Goal: Information Seeking & Learning: Learn about a topic

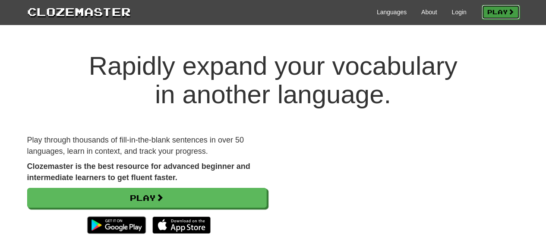
click at [489, 10] on link "Play" at bounding box center [501, 12] width 38 height 15
click at [457, 10] on link "Login" at bounding box center [458, 12] width 15 height 9
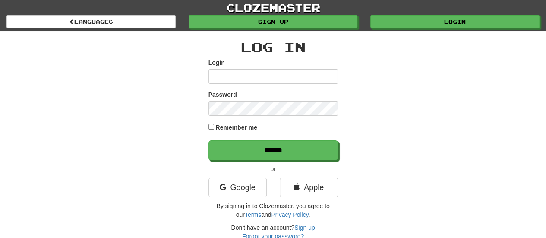
click at [285, 72] on input "Login" at bounding box center [272, 76] width 129 height 15
type input "****"
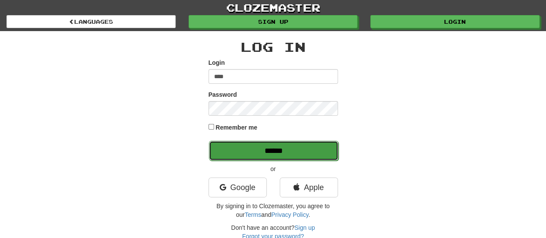
click at [258, 151] on input "******" at bounding box center [273, 151] width 129 height 20
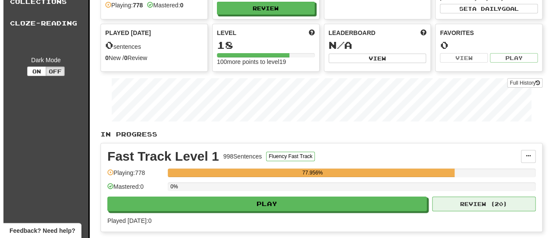
scroll to position [86, 0]
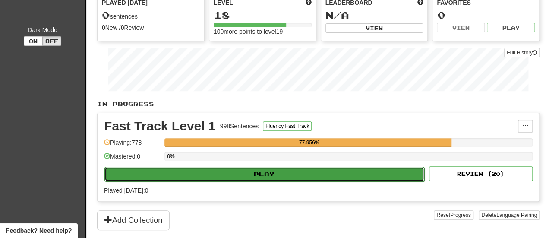
click at [343, 172] on button "Play" at bounding box center [264, 174] width 320 height 15
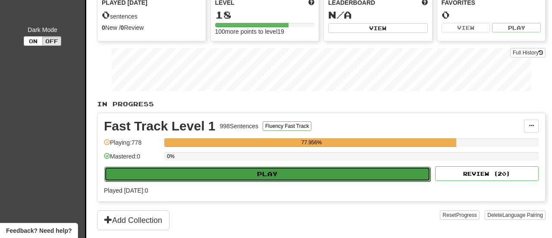
select select "**"
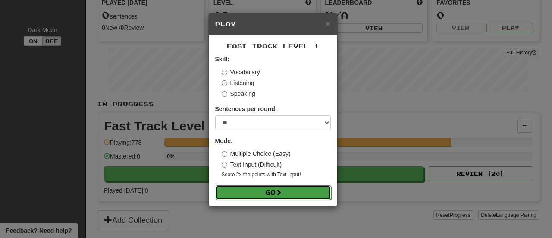
click at [271, 195] on button "Go" at bounding box center [274, 192] width 116 height 15
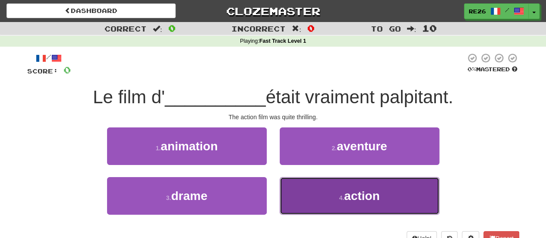
click at [363, 195] on span "action" at bounding box center [361, 195] width 35 height 13
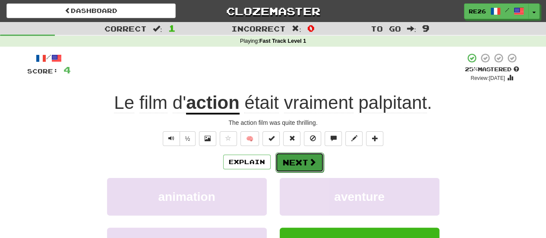
click at [294, 163] on button "Next" at bounding box center [299, 162] width 48 height 20
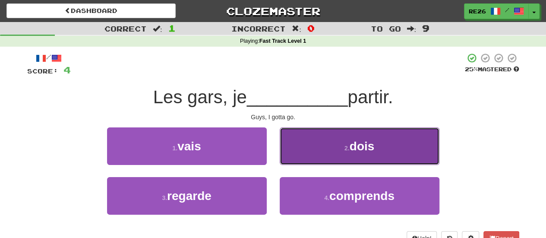
click at [360, 150] on span "dois" at bounding box center [362, 145] width 25 height 13
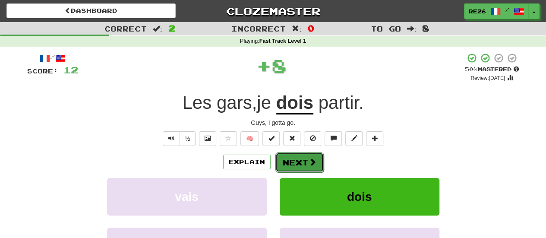
click at [293, 164] on button "Next" at bounding box center [299, 162] width 48 height 20
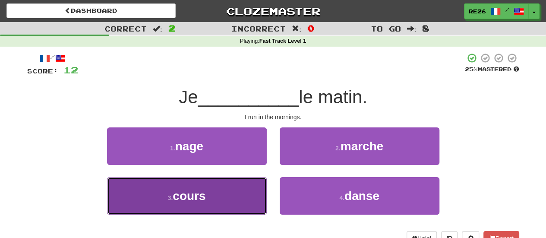
click at [228, 192] on button "3 . cours" at bounding box center [187, 196] width 160 height 38
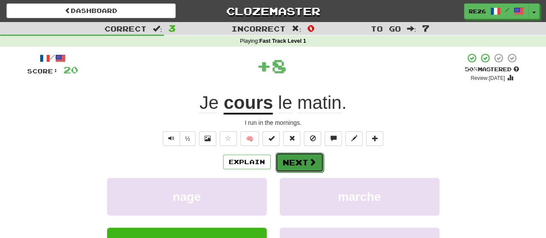
click at [288, 157] on button "Next" at bounding box center [299, 162] width 48 height 20
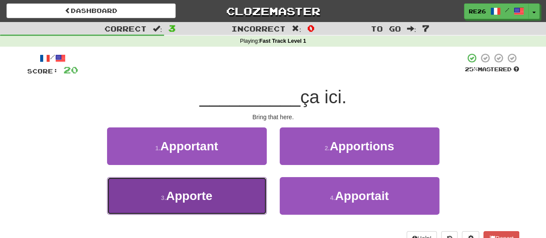
click at [245, 185] on button "3 . Apporte" at bounding box center [187, 196] width 160 height 38
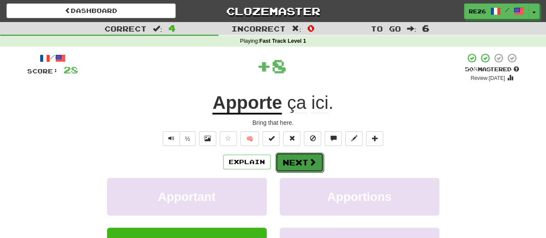
click at [287, 163] on button "Next" at bounding box center [299, 162] width 48 height 20
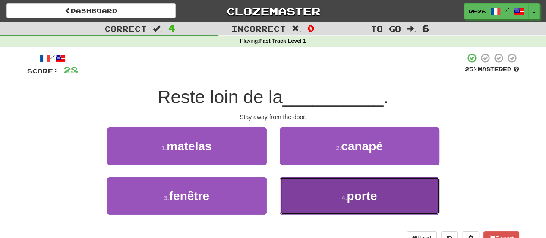
click at [320, 182] on button "4 . porte" at bounding box center [360, 196] width 160 height 38
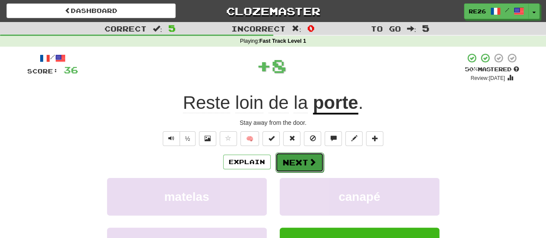
click at [303, 166] on button "Next" at bounding box center [299, 162] width 48 height 20
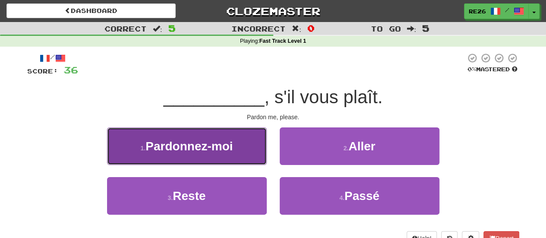
click at [244, 155] on button "1 . Pardonnez-moi" at bounding box center [187, 146] width 160 height 38
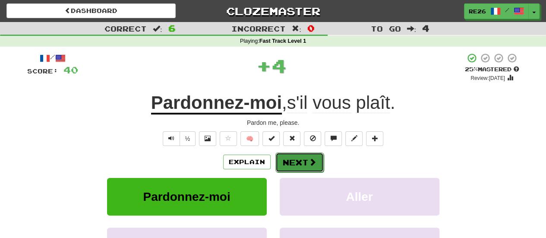
click at [283, 157] on button "Next" at bounding box center [299, 162] width 48 height 20
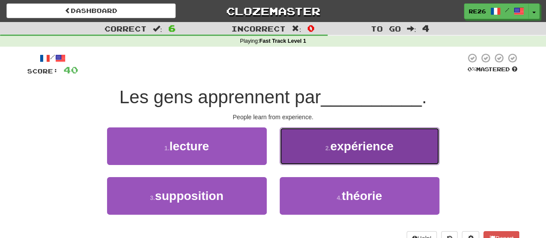
click at [285, 157] on button "2 . expérience" at bounding box center [360, 146] width 160 height 38
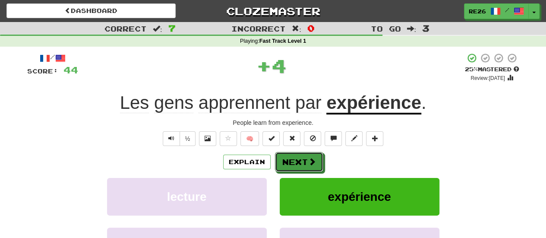
click at [285, 157] on button "Next" at bounding box center [299, 162] width 48 height 20
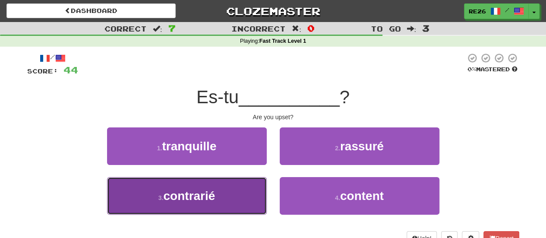
click at [246, 187] on button "3 . contrarié" at bounding box center [187, 196] width 160 height 38
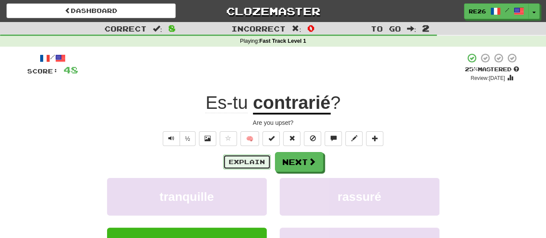
click at [254, 162] on button "Explain" at bounding box center [246, 161] width 47 height 15
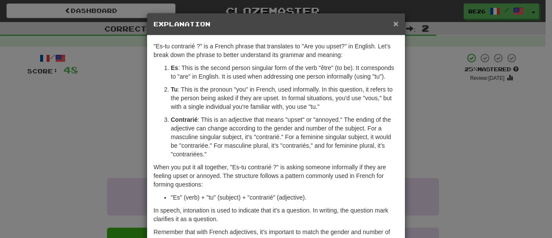
click at [394, 22] on span "×" at bounding box center [396, 24] width 5 height 10
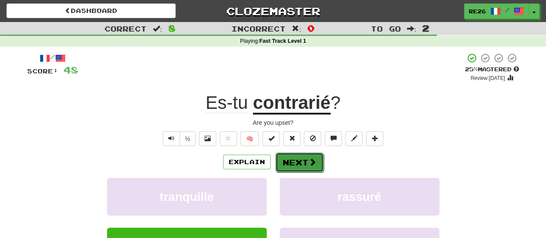
click at [299, 165] on button "Next" at bounding box center [299, 162] width 48 height 20
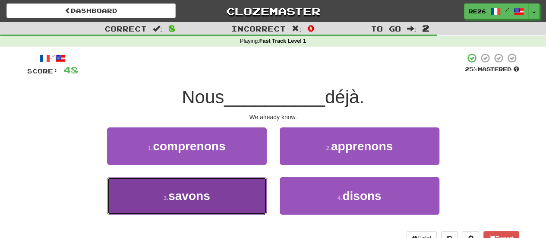
click at [235, 186] on button "3 . savons" at bounding box center [187, 196] width 160 height 38
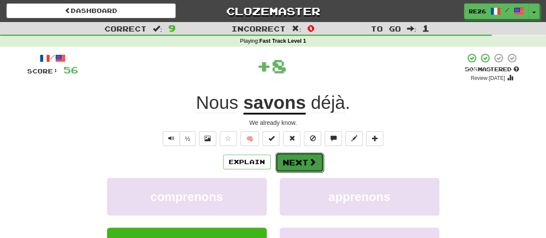
click at [293, 160] on button "Next" at bounding box center [299, 162] width 48 height 20
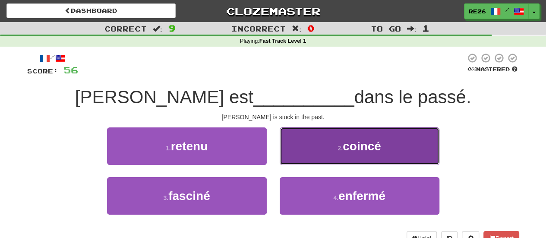
click at [309, 148] on button "2 . coincé" at bounding box center [360, 146] width 160 height 38
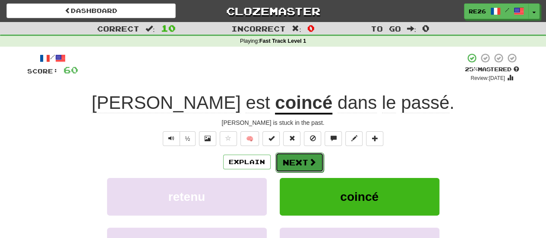
click at [303, 160] on button "Next" at bounding box center [299, 162] width 48 height 20
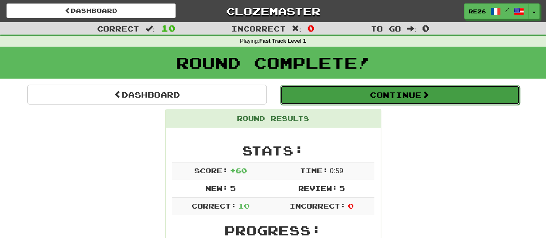
click at [390, 95] on button "Continue" at bounding box center [400, 95] width 240 height 20
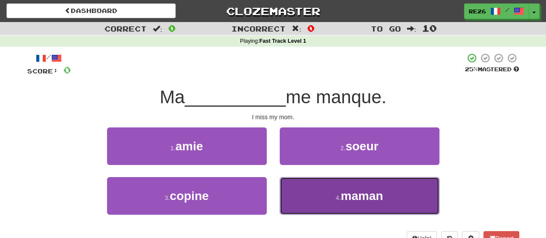
click at [340, 189] on button "4 . maman" at bounding box center [360, 196] width 160 height 38
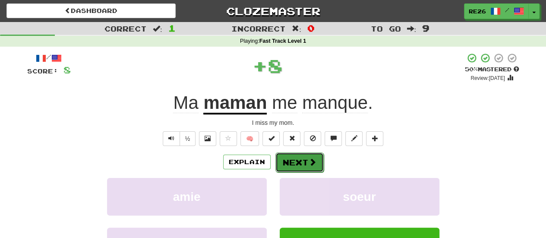
click at [305, 161] on button "Next" at bounding box center [299, 162] width 48 height 20
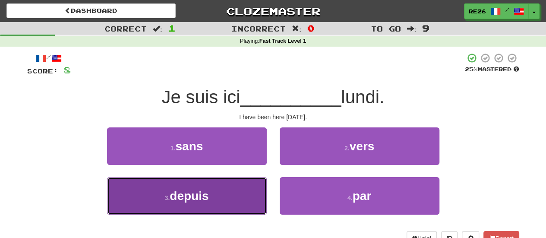
click at [253, 184] on button "3 . depuis" at bounding box center [187, 196] width 160 height 38
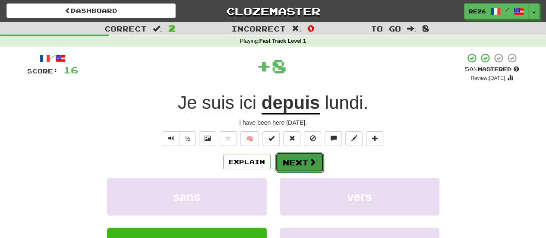
click at [290, 163] on button "Next" at bounding box center [299, 162] width 48 height 20
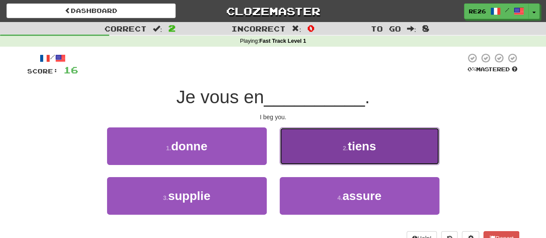
click at [308, 149] on button "2 . tiens" at bounding box center [360, 146] width 160 height 38
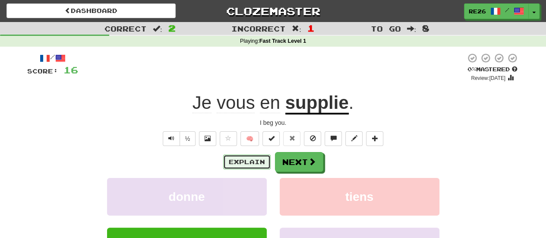
click at [252, 163] on button "Explain" at bounding box center [246, 161] width 47 height 15
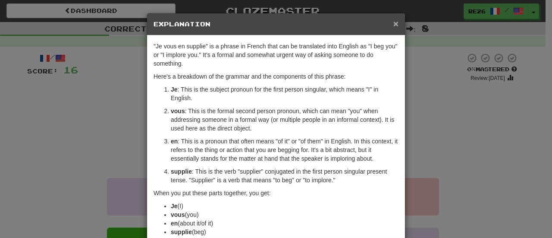
click at [395, 21] on span "×" at bounding box center [396, 24] width 5 height 10
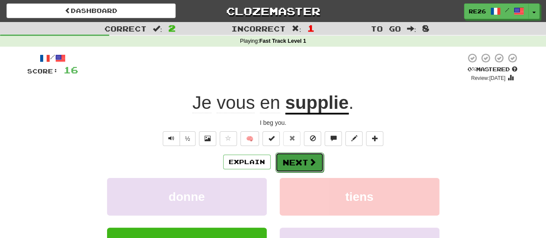
click at [304, 157] on button "Next" at bounding box center [299, 162] width 48 height 20
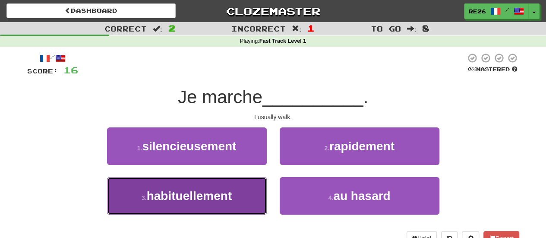
click at [241, 190] on button "3 . habituellement" at bounding box center [187, 196] width 160 height 38
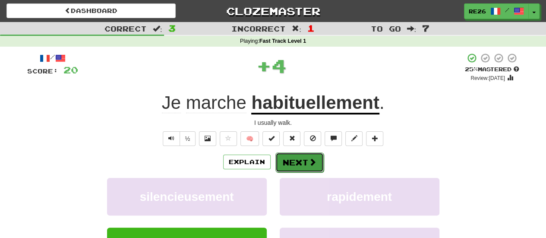
click at [289, 161] on button "Next" at bounding box center [299, 162] width 48 height 20
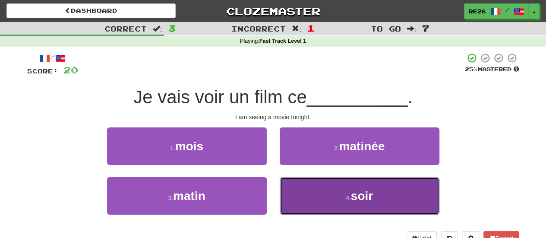
click at [298, 198] on button "4 . soir" at bounding box center [360, 196] width 160 height 38
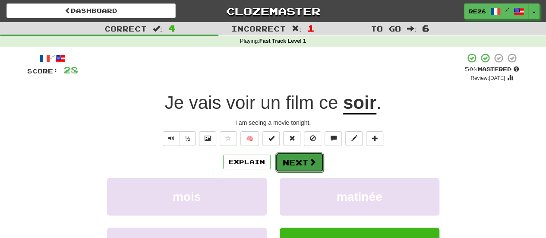
click at [294, 163] on button "Next" at bounding box center [299, 162] width 48 height 20
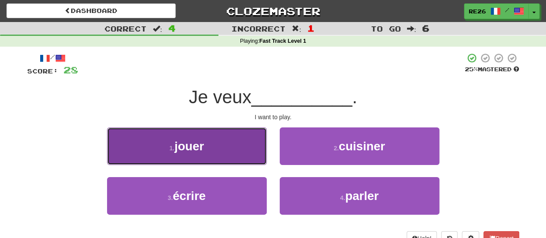
click at [230, 153] on button "1 . jouer" at bounding box center [187, 146] width 160 height 38
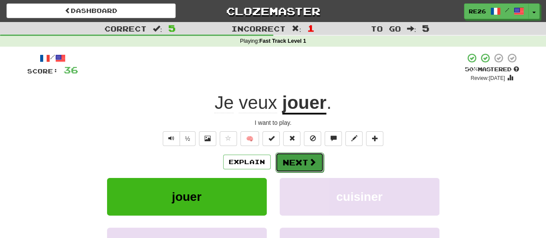
click at [284, 162] on button "Next" at bounding box center [299, 162] width 48 height 20
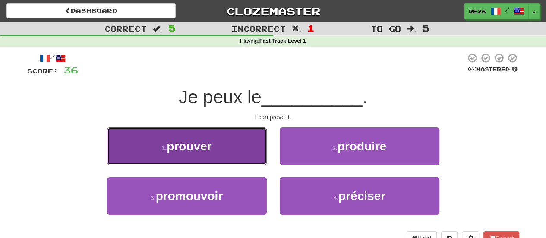
click at [250, 151] on button "1 . prouver" at bounding box center [187, 146] width 160 height 38
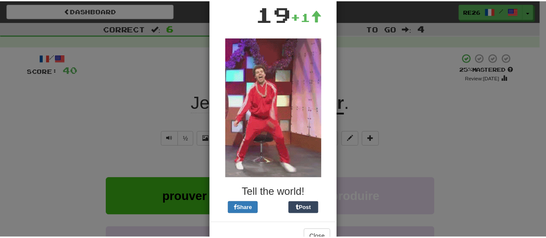
scroll to position [86, 0]
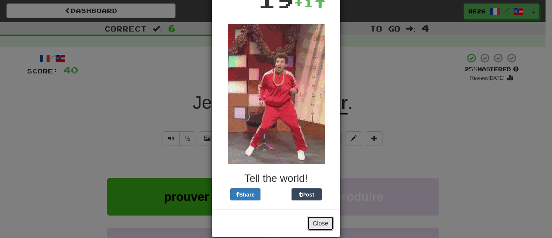
click at [317, 220] on button "Close" at bounding box center [320, 223] width 27 height 15
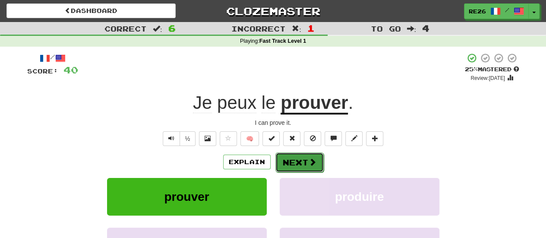
click at [299, 162] on button "Next" at bounding box center [299, 162] width 48 height 20
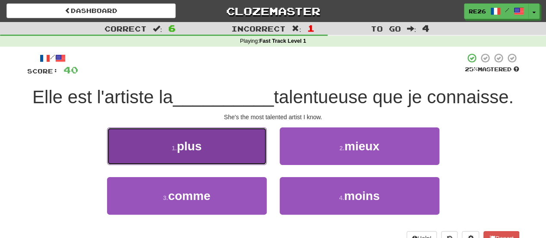
click at [217, 140] on button "1 . plus" at bounding box center [187, 146] width 160 height 38
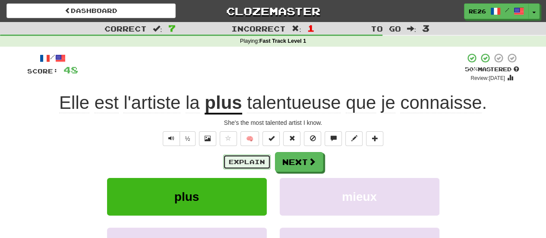
click at [258, 159] on button "Explain" at bounding box center [246, 161] width 47 height 15
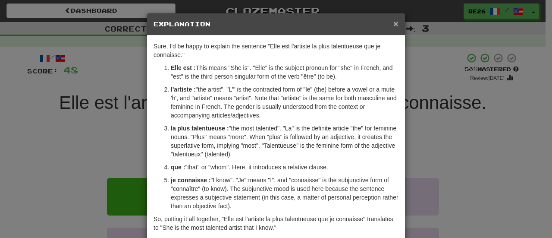
click at [394, 23] on span "×" at bounding box center [396, 24] width 5 height 10
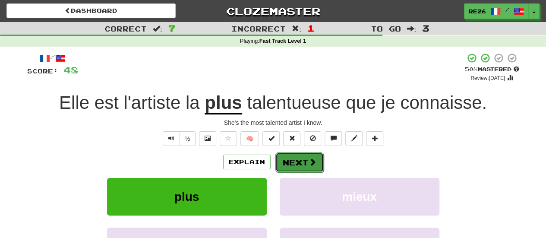
click at [302, 164] on button "Next" at bounding box center [299, 162] width 48 height 20
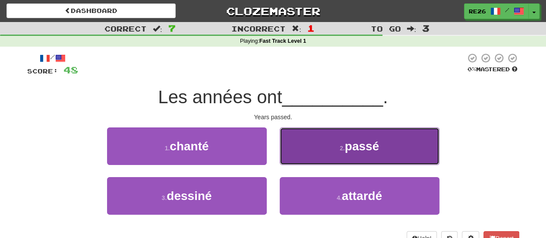
click at [355, 151] on span "passé" at bounding box center [362, 145] width 34 height 13
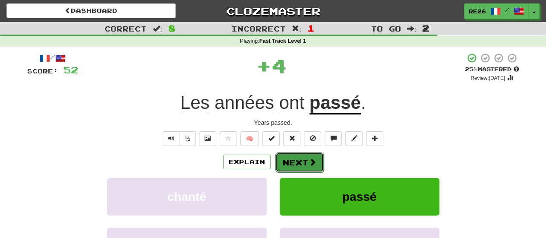
click at [299, 162] on button "Next" at bounding box center [299, 162] width 48 height 20
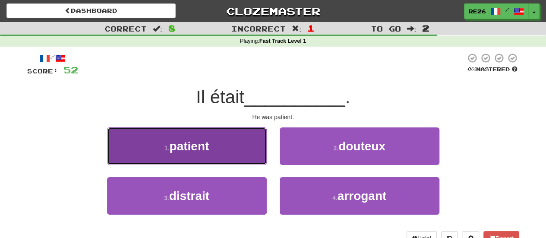
click at [244, 155] on button "1 . patient" at bounding box center [187, 146] width 160 height 38
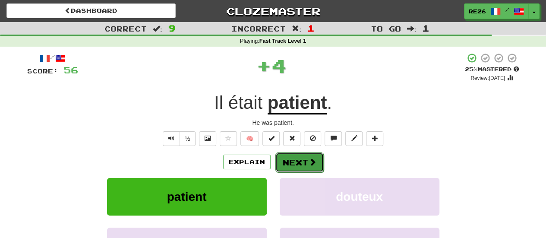
click at [289, 155] on button "Next" at bounding box center [299, 162] width 48 height 20
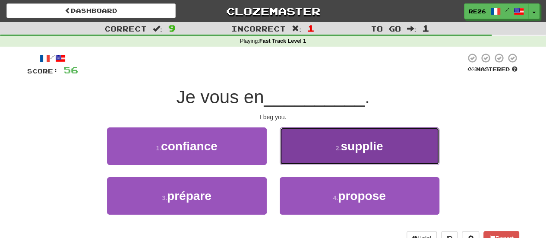
click at [299, 149] on button "2 . supplie" at bounding box center [360, 146] width 160 height 38
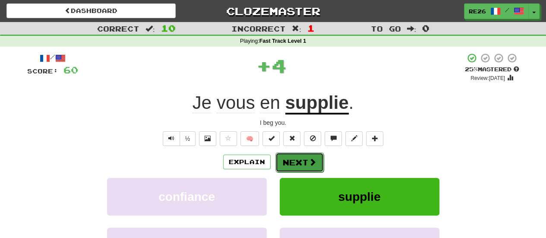
click at [283, 161] on button "Next" at bounding box center [299, 162] width 48 height 20
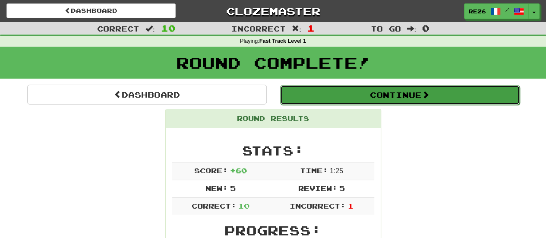
click at [380, 91] on button "Continue" at bounding box center [400, 95] width 240 height 20
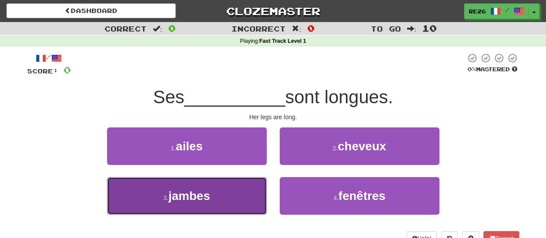
click at [236, 191] on button "3 . jambes" at bounding box center [187, 196] width 160 height 38
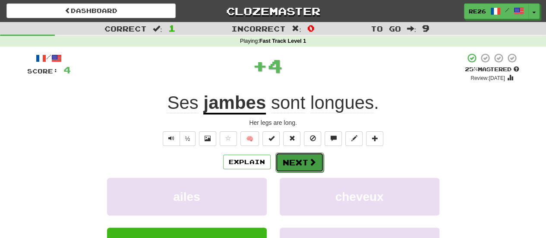
click at [289, 164] on button "Next" at bounding box center [299, 162] width 48 height 20
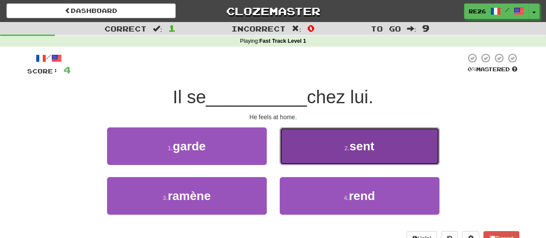
click at [312, 151] on button "2 . sent" at bounding box center [360, 146] width 160 height 38
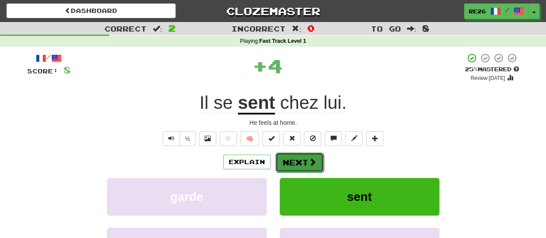
click at [287, 159] on button "Next" at bounding box center [299, 162] width 48 height 20
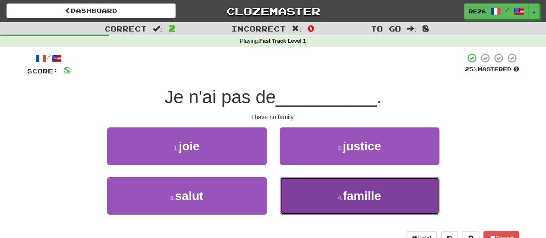
click at [314, 192] on button "4 . famille" at bounding box center [360, 196] width 160 height 38
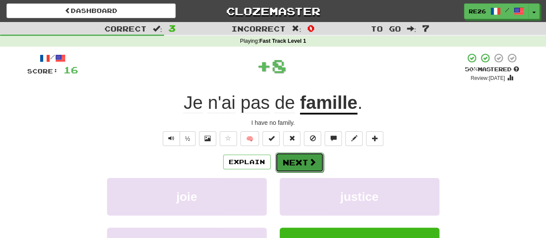
click at [303, 164] on button "Next" at bounding box center [299, 162] width 48 height 20
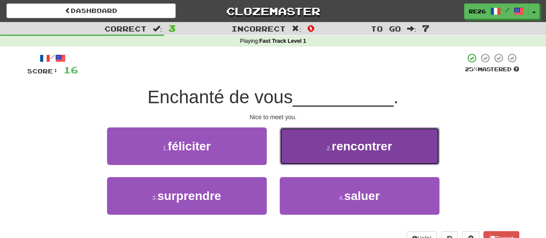
click at [320, 146] on button "2 . rencontrer" at bounding box center [360, 146] width 160 height 38
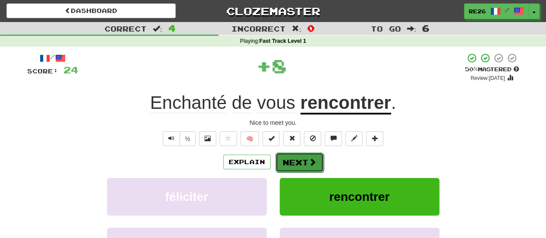
click at [294, 161] on button "Next" at bounding box center [299, 162] width 48 height 20
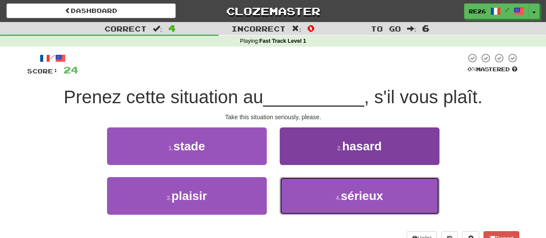
click at [299, 186] on button "4 . sérieux" at bounding box center [360, 196] width 160 height 38
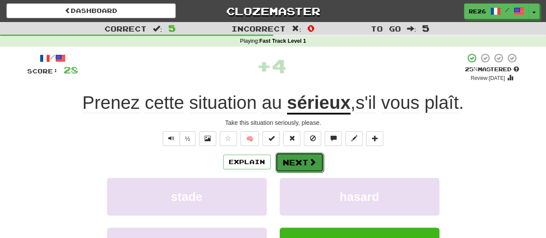
click at [298, 165] on button "Next" at bounding box center [299, 162] width 48 height 20
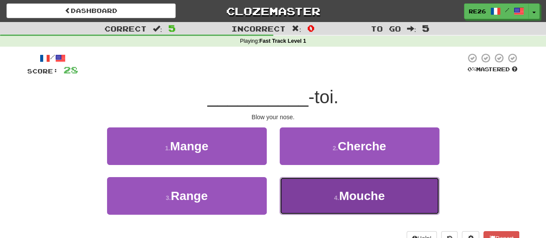
click at [347, 191] on span "Mouche" at bounding box center [362, 195] width 46 height 13
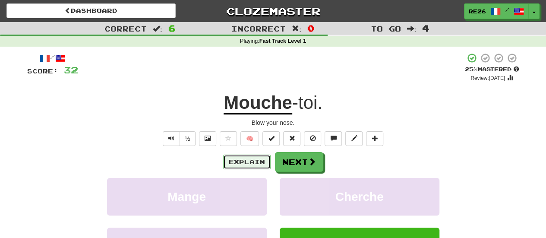
click at [254, 164] on button "Explain" at bounding box center [246, 161] width 47 height 15
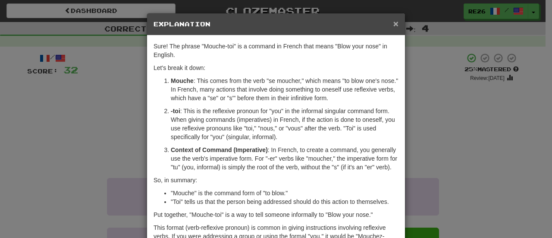
click at [394, 27] on span "×" at bounding box center [396, 24] width 5 height 10
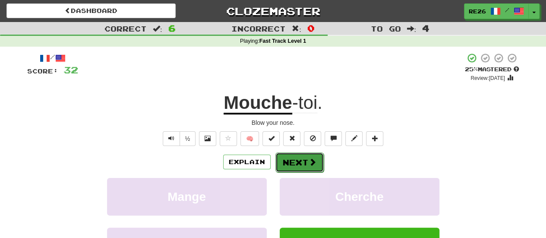
click at [296, 164] on button "Next" at bounding box center [299, 162] width 48 height 20
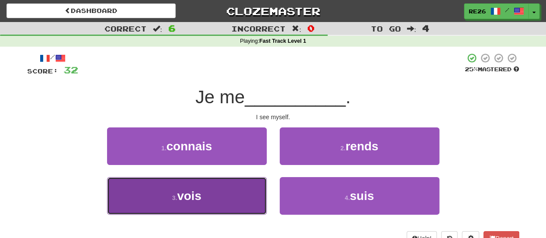
click at [237, 190] on button "3 . vois" at bounding box center [187, 196] width 160 height 38
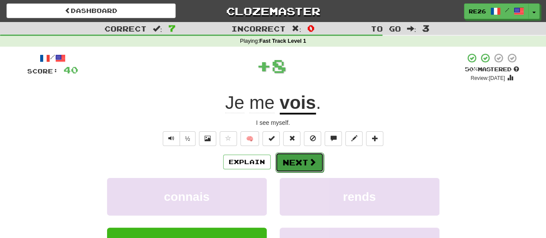
click at [284, 163] on button "Next" at bounding box center [299, 162] width 48 height 20
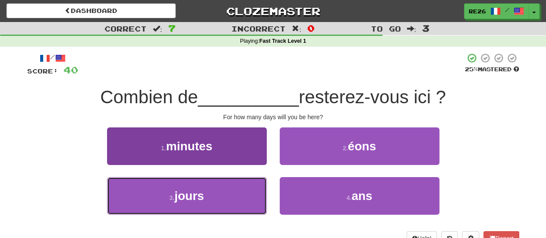
click at [240, 191] on button "3 . jours" at bounding box center [187, 196] width 160 height 38
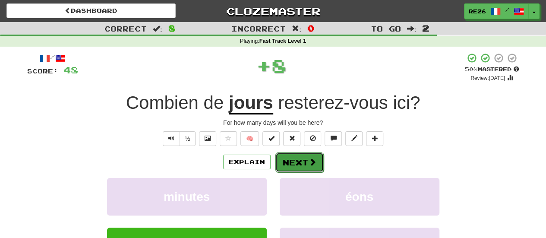
click at [293, 160] on button "Next" at bounding box center [299, 162] width 48 height 20
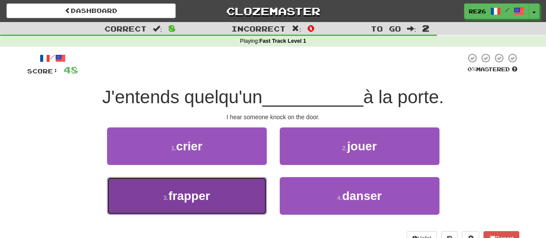
click at [248, 190] on button "3 . frapper" at bounding box center [187, 196] width 160 height 38
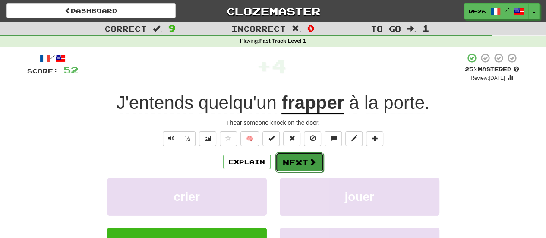
click at [289, 164] on button "Next" at bounding box center [299, 162] width 48 height 20
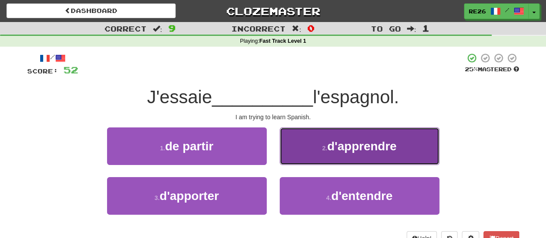
click at [303, 154] on button "2 . d'apprendre" at bounding box center [360, 146] width 160 height 38
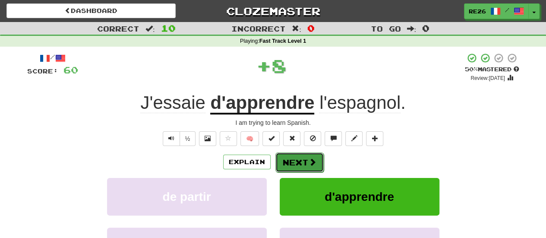
click at [293, 162] on button "Next" at bounding box center [299, 162] width 48 height 20
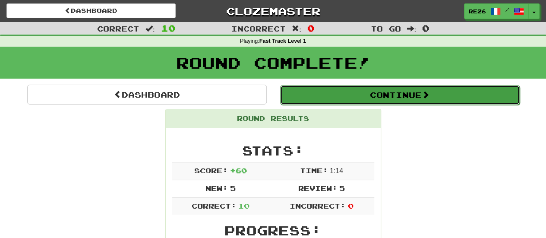
click at [364, 94] on button "Continue" at bounding box center [400, 95] width 240 height 20
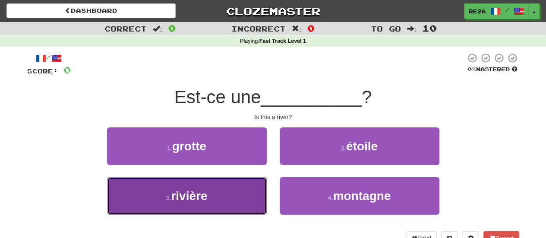
click at [242, 199] on button "3 . rivière" at bounding box center [187, 196] width 160 height 38
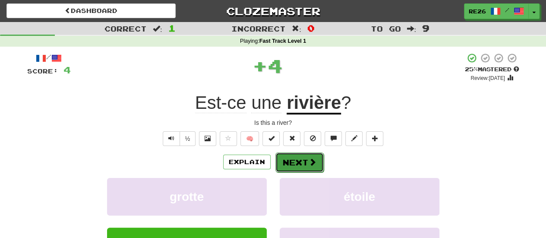
click at [288, 161] on button "Next" at bounding box center [299, 162] width 48 height 20
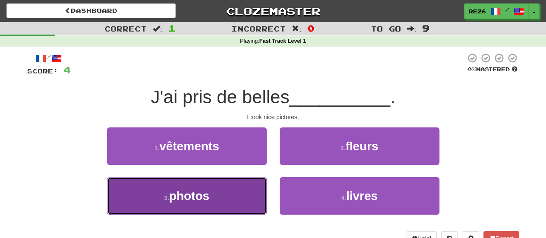
click at [219, 194] on button "3 . photos" at bounding box center [187, 196] width 160 height 38
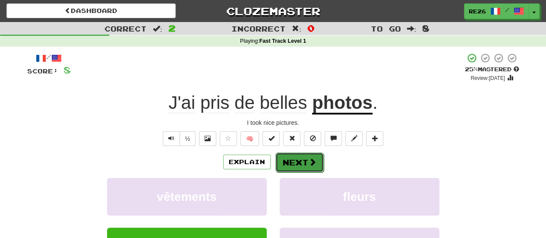
click at [285, 160] on button "Next" at bounding box center [299, 162] width 48 height 20
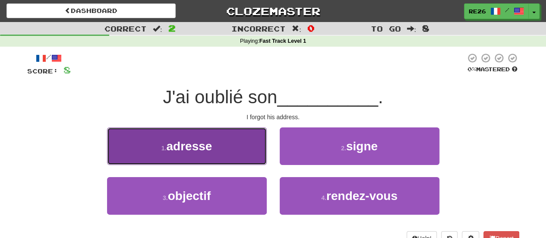
click at [231, 152] on button "1 . adresse" at bounding box center [187, 146] width 160 height 38
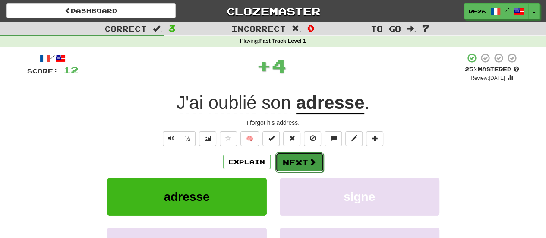
click at [293, 161] on button "Next" at bounding box center [299, 162] width 48 height 20
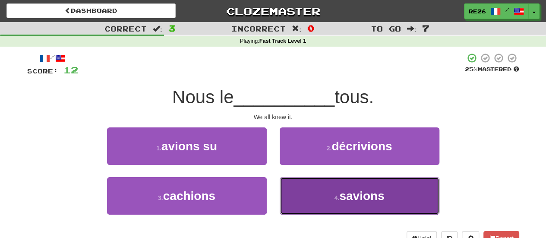
click at [313, 192] on button "4 . savions" at bounding box center [360, 196] width 160 height 38
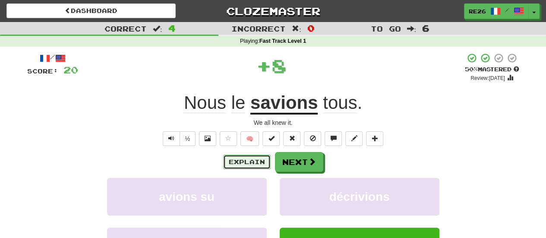
click at [252, 160] on button "Explain" at bounding box center [246, 161] width 47 height 15
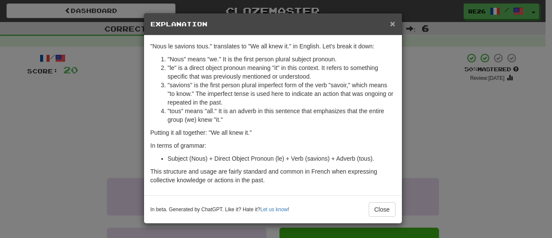
click at [395, 26] on span "×" at bounding box center [392, 24] width 5 height 10
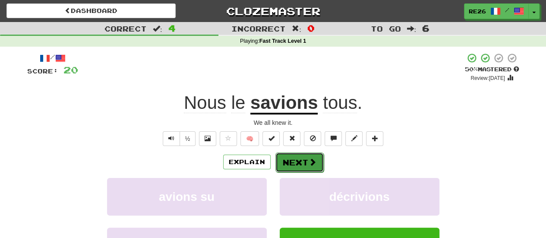
click at [302, 163] on button "Next" at bounding box center [299, 162] width 48 height 20
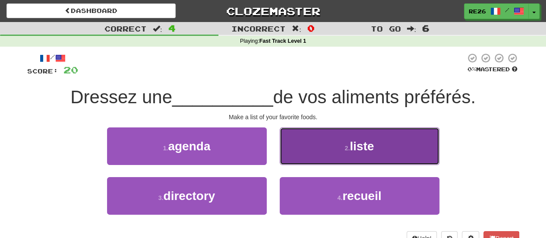
click at [340, 151] on button "2 . liste" at bounding box center [360, 146] width 160 height 38
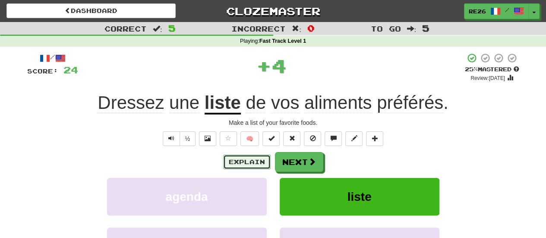
click at [256, 158] on button "Explain" at bounding box center [246, 161] width 47 height 15
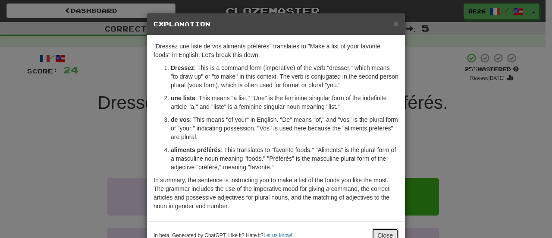
click at [384, 232] on button "Close" at bounding box center [385, 235] width 27 height 15
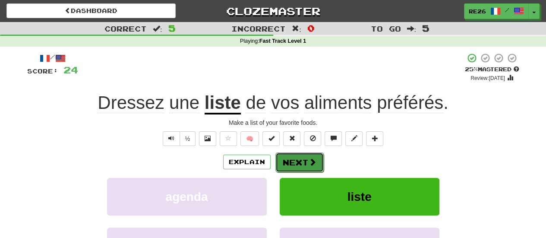
click at [293, 159] on button "Next" at bounding box center [299, 162] width 48 height 20
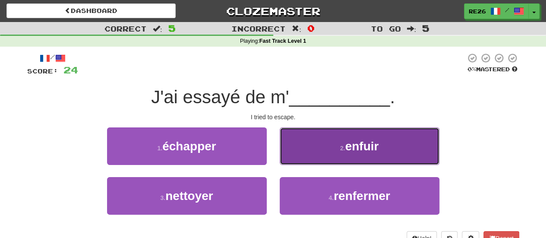
click at [337, 140] on button "2 . enfuir" at bounding box center [360, 146] width 160 height 38
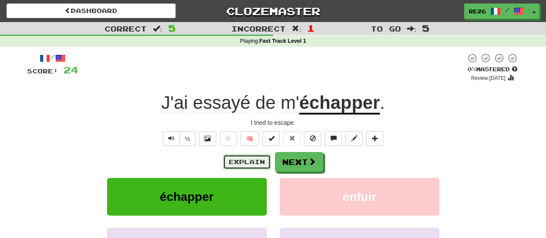
click at [254, 159] on button "Explain" at bounding box center [246, 161] width 47 height 15
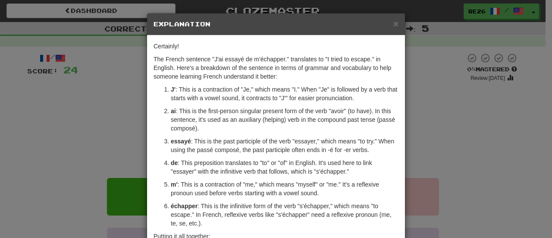
click at [397, 25] on div "× Explanation" at bounding box center [276, 24] width 258 height 22
click at [394, 21] on span "×" at bounding box center [396, 24] width 5 height 10
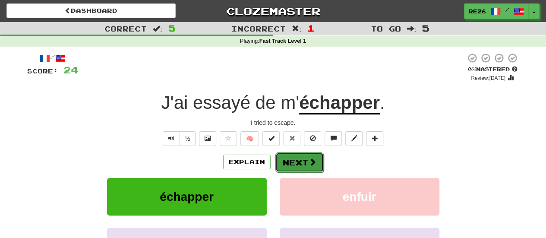
click at [291, 164] on button "Next" at bounding box center [299, 162] width 48 height 20
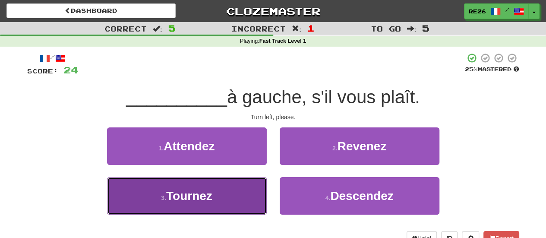
click at [205, 195] on span "Tournez" at bounding box center [189, 195] width 46 height 13
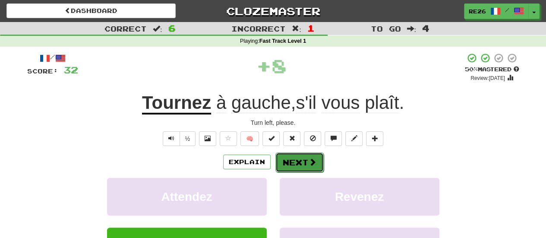
click at [290, 163] on button "Next" at bounding box center [299, 162] width 48 height 20
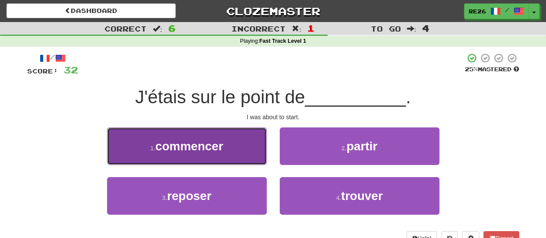
click at [250, 154] on button "1 . commencer" at bounding box center [187, 146] width 160 height 38
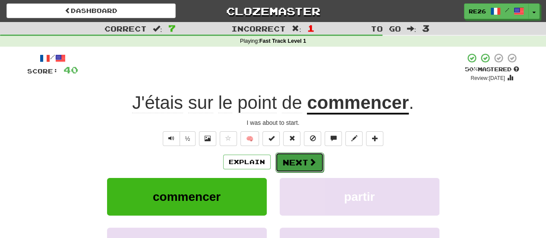
click at [293, 158] on button "Next" at bounding box center [299, 162] width 48 height 20
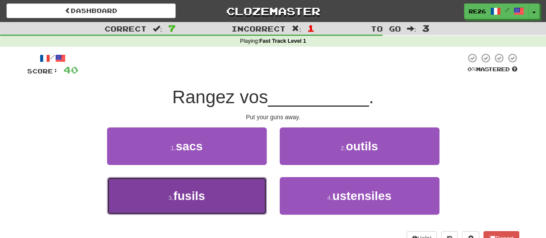
click at [253, 197] on button "3 . fusils" at bounding box center [187, 196] width 160 height 38
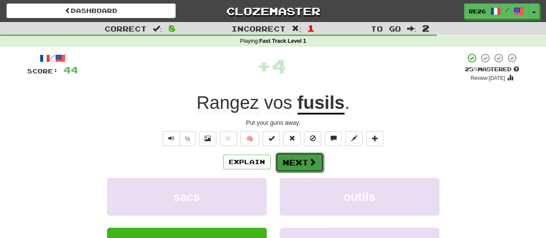
click at [294, 165] on button "Next" at bounding box center [299, 162] width 48 height 20
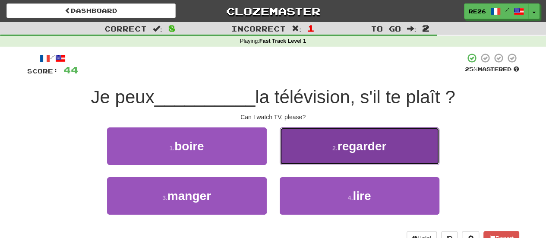
click at [312, 151] on button "2 . regarder" at bounding box center [360, 146] width 160 height 38
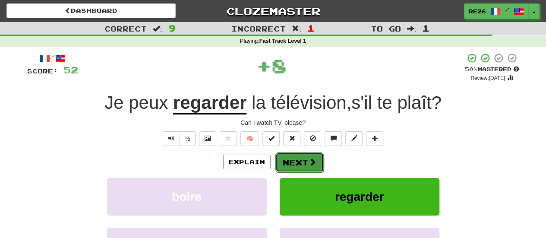
click at [287, 158] on button "Next" at bounding box center [299, 162] width 48 height 20
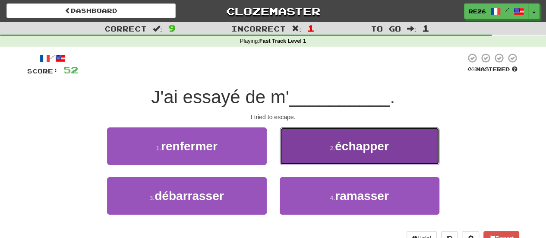
click at [287, 157] on button "2 . échapper" at bounding box center [360, 146] width 160 height 38
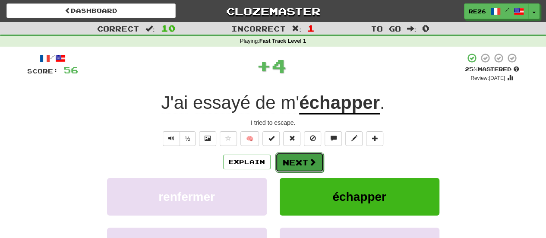
click at [287, 158] on button "Next" at bounding box center [299, 162] width 48 height 20
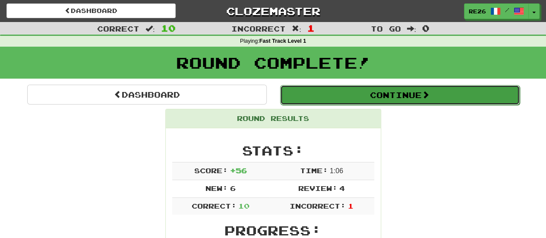
click at [363, 94] on button "Continue" at bounding box center [400, 95] width 240 height 20
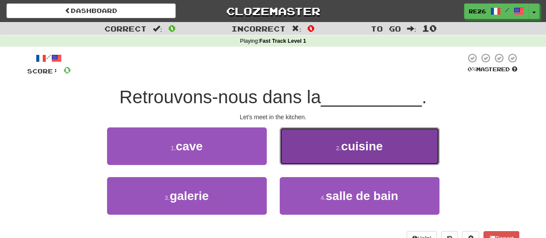
click at [316, 139] on button "2 . cuisine" at bounding box center [360, 146] width 160 height 38
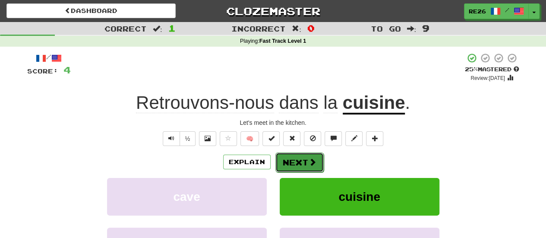
click at [290, 159] on button "Next" at bounding box center [299, 162] width 48 height 20
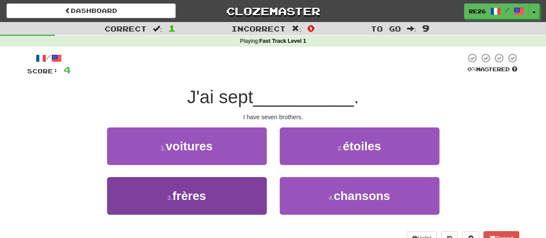
drag, startPoint x: 255, startPoint y: 176, endPoint x: 251, endPoint y: 180, distance: 4.9
click at [252, 179] on div "1 . voitures 2 . étoiles 3 . frères 4 . chansons" at bounding box center [273, 177] width 505 height 100
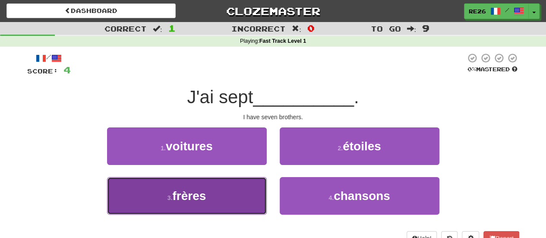
click at [243, 193] on button "3 . frères" at bounding box center [187, 196] width 160 height 38
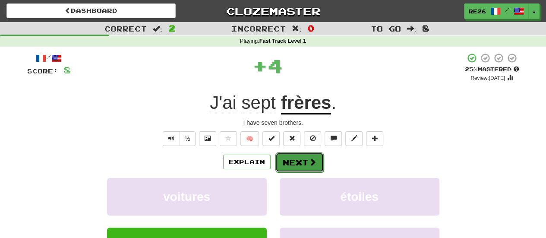
click at [298, 161] on button "Next" at bounding box center [299, 162] width 48 height 20
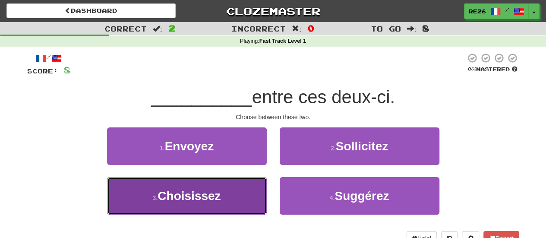
click at [261, 194] on button "3 . Choisissez" at bounding box center [187, 196] width 160 height 38
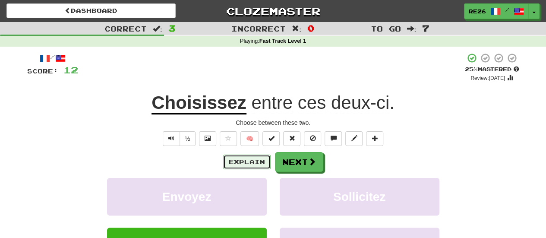
click at [255, 161] on button "Explain" at bounding box center [246, 161] width 47 height 15
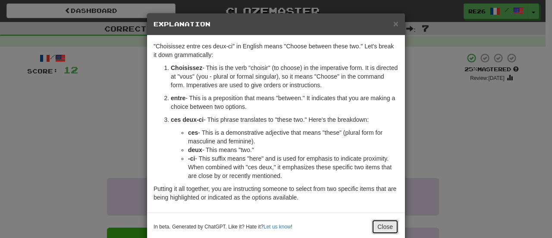
click at [382, 224] on button "Close" at bounding box center [385, 226] width 27 height 15
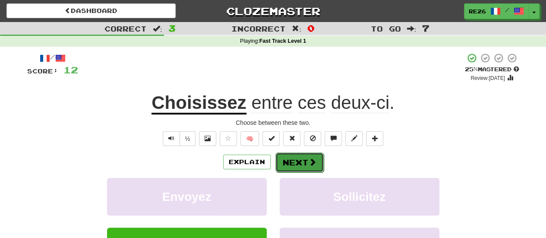
click at [305, 165] on button "Next" at bounding box center [299, 162] width 48 height 20
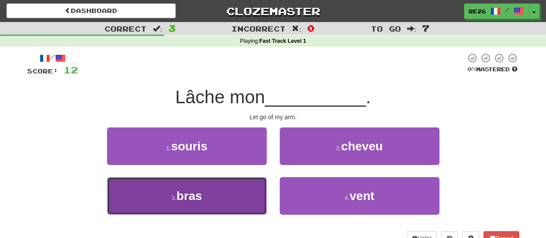
click at [246, 197] on button "3 . bras" at bounding box center [187, 196] width 160 height 38
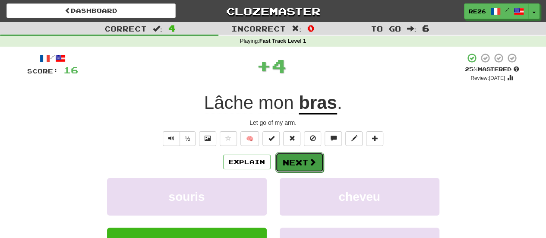
click at [299, 158] on button "Next" at bounding box center [299, 162] width 48 height 20
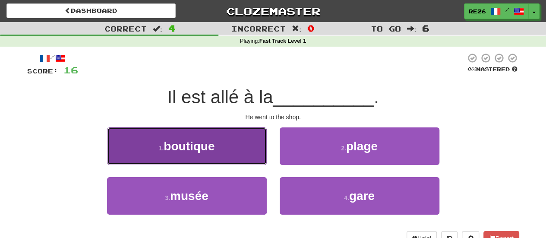
click at [245, 152] on button "1 . boutique" at bounding box center [187, 146] width 160 height 38
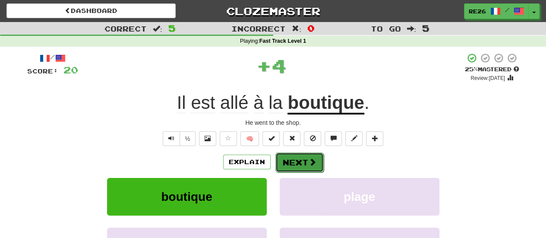
click at [289, 160] on button "Next" at bounding box center [299, 162] width 48 height 20
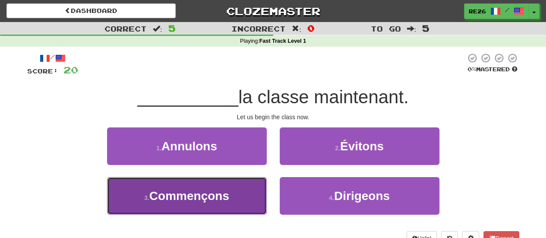
click at [255, 198] on button "3 . Commençons" at bounding box center [187, 196] width 160 height 38
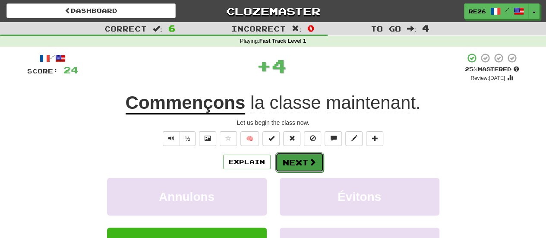
click at [286, 162] on button "Next" at bounding box center [299, 162] width 48 height 20
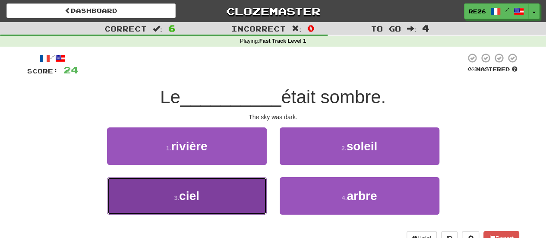
click at [241, 198] on button "3 . ciel" at bounding box center [187, 196] width 160 height 38
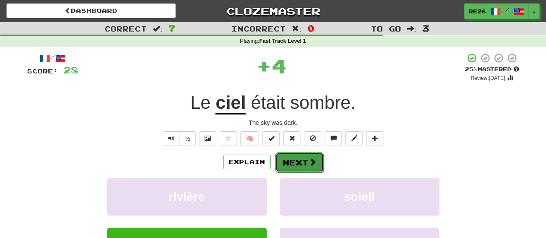
click at [292, 159] on button "Next" at bounding box center [299, 162] width 48 height 20
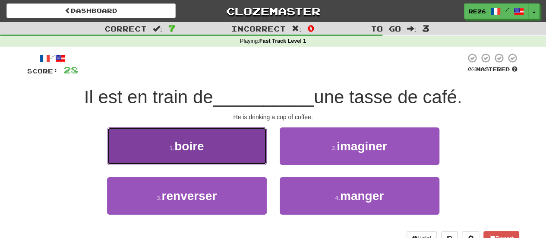
click at [246, 148] on button "1 . boire" at bounding box center [187, 146] width 160 height 38
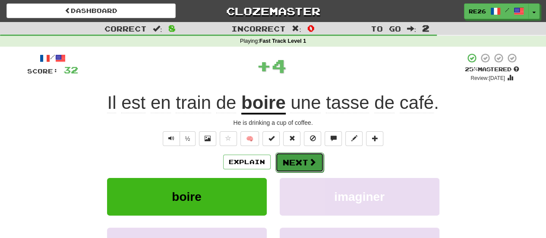
click at [287, 162] on button "Next" at bounding box center [299, 162] width 48 height 20
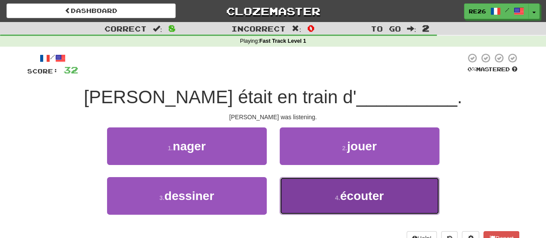
click at [309, 186] on button "4 . écouter" at bounding box center [360, 196] width 160 height 38
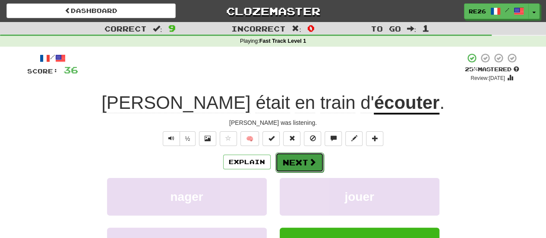
click at [296, 160] on button "Next" at bounding box center [299, 162] width 48 height 20
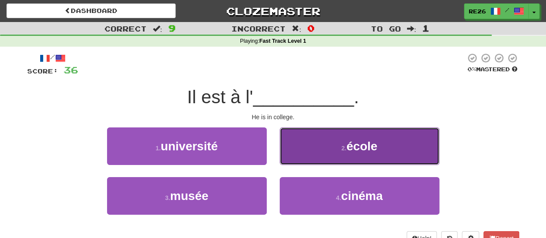
click at [296, 158] on button "2 . école" at bounding box center [360, 146] width 160 height 38
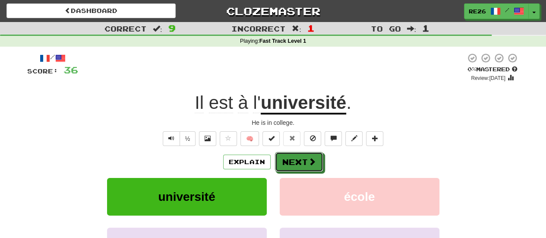
click at [296, 158] on button "Next" at bounding box center [299, 162] width 48 height 20
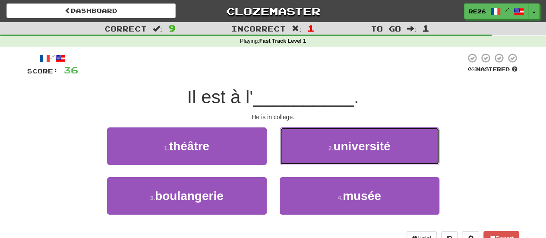
click at [296, 158] on button "2 . université" at bounding box center [360, 146] width 160 height 38
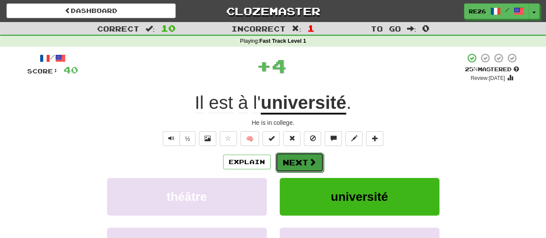
click at [296, 159] on button "Next" at bounding box center [299, 162] width 48 height 20
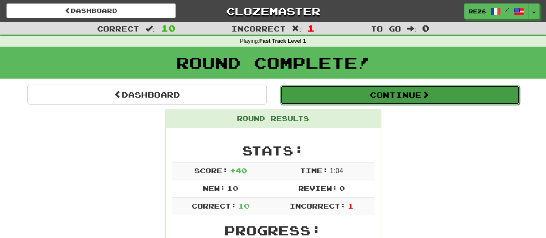
click at [370, 95] on button "Continue" at bounding box center [400, 95] width 240 height 20
